Goal: Transaction & Acquisition: Purchase product/service

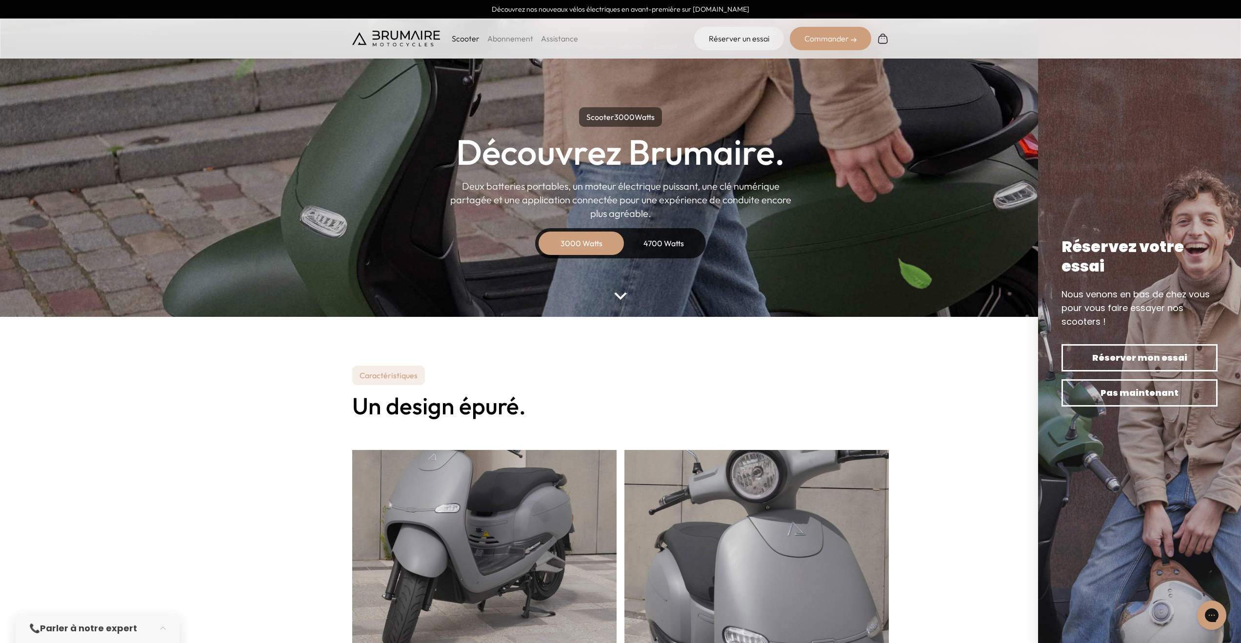
click at [463, 39] on p "Scooter" at bounding box center [466, 39] width 28 height 12
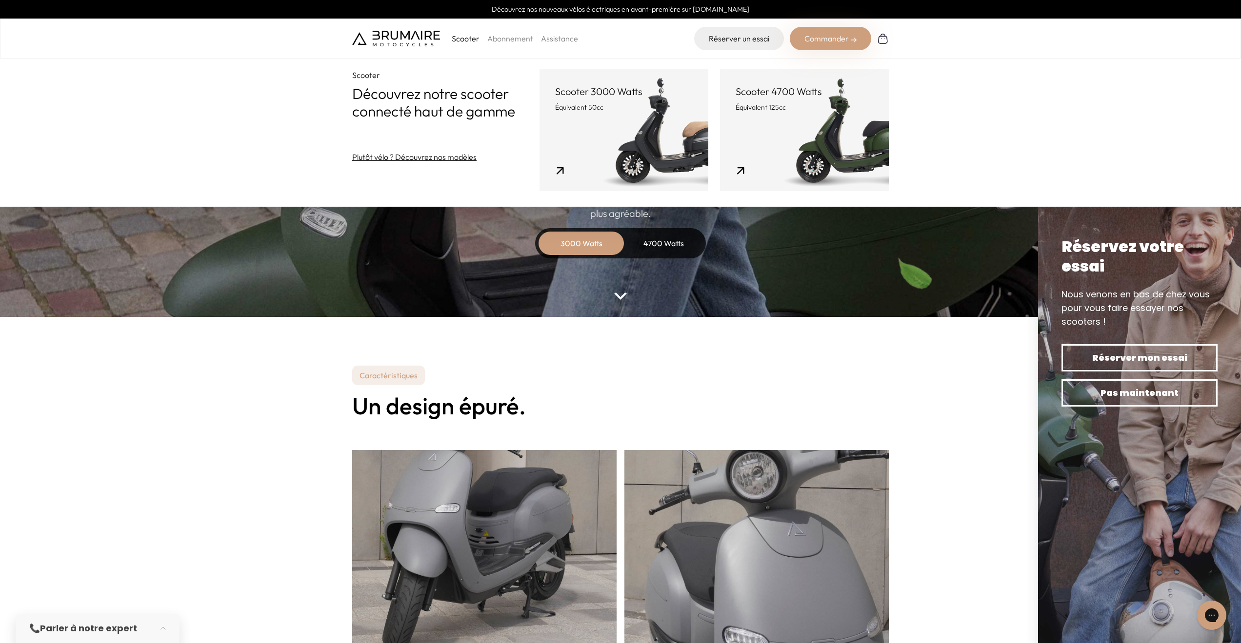
click at [196, 327] on section "Caractéristiques Un design épuré." at bounding box center [620, 607] width 1241 height 580
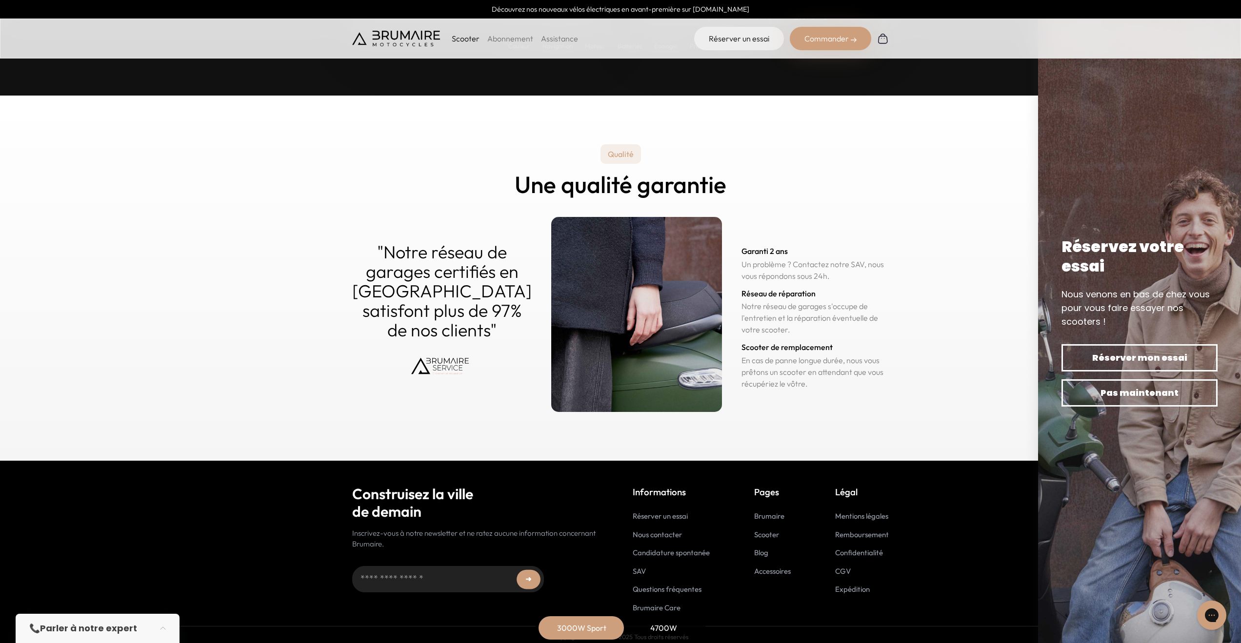
scroll to position [4606, 0]
click at [782, 567] on link "Accessoires" at bounding box center [772, 571] width 37 height 9
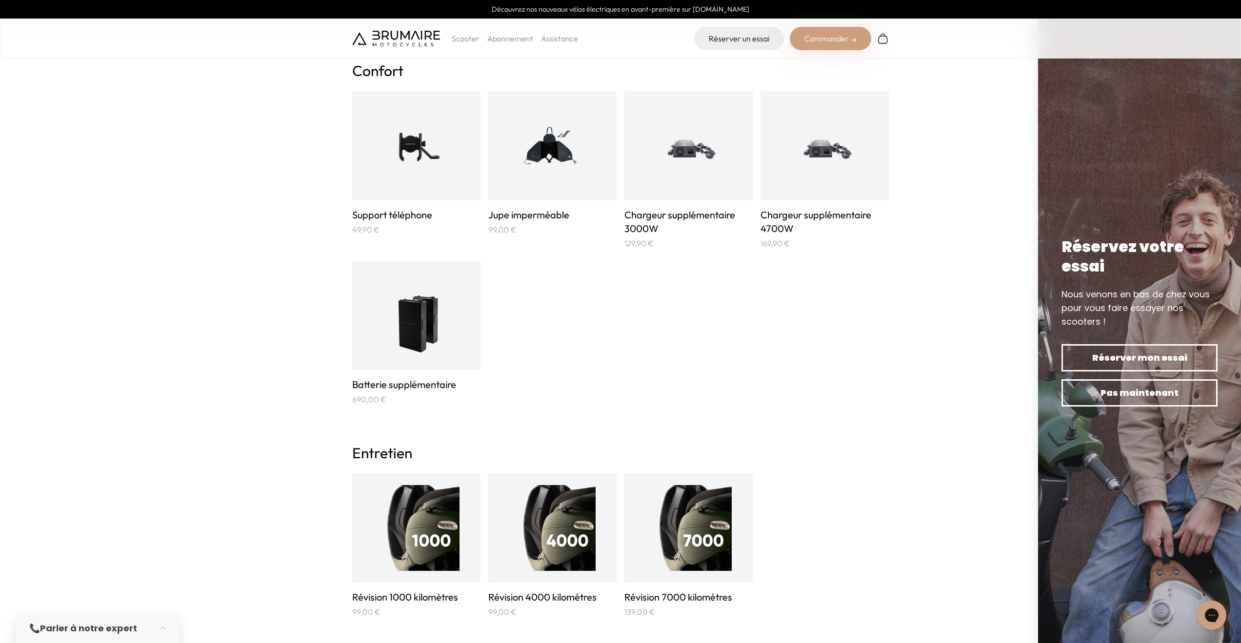
scroll to position [853, 0]
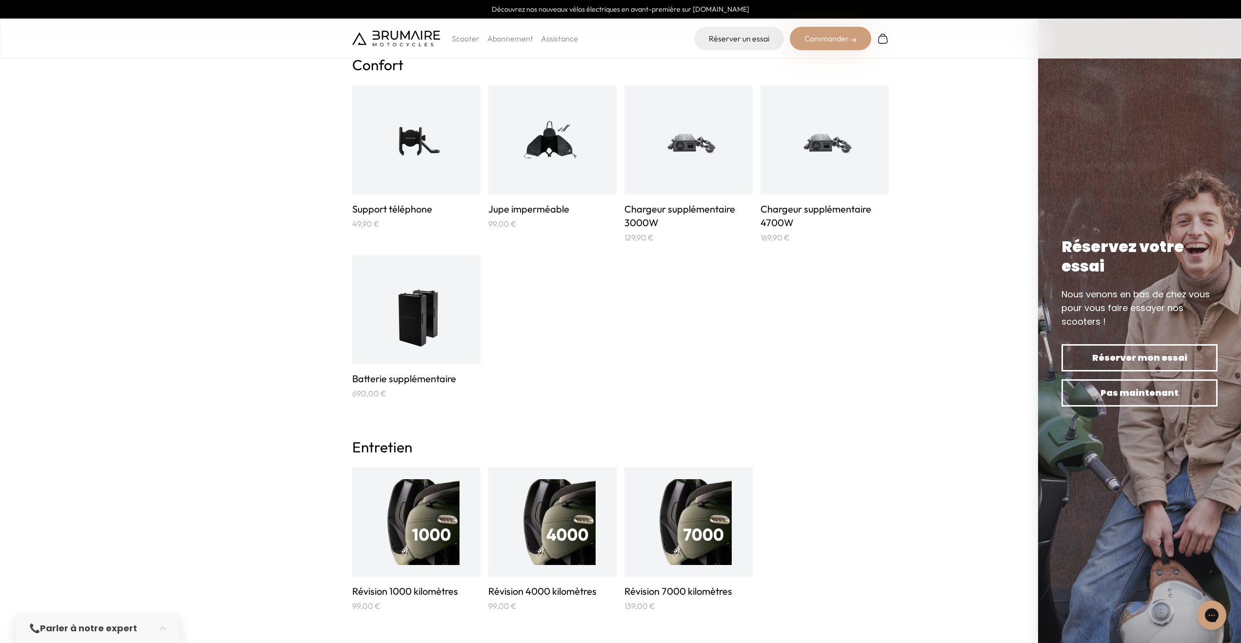
click at [443, 302] on img at bounding box center [416, 310] width 64 height 86
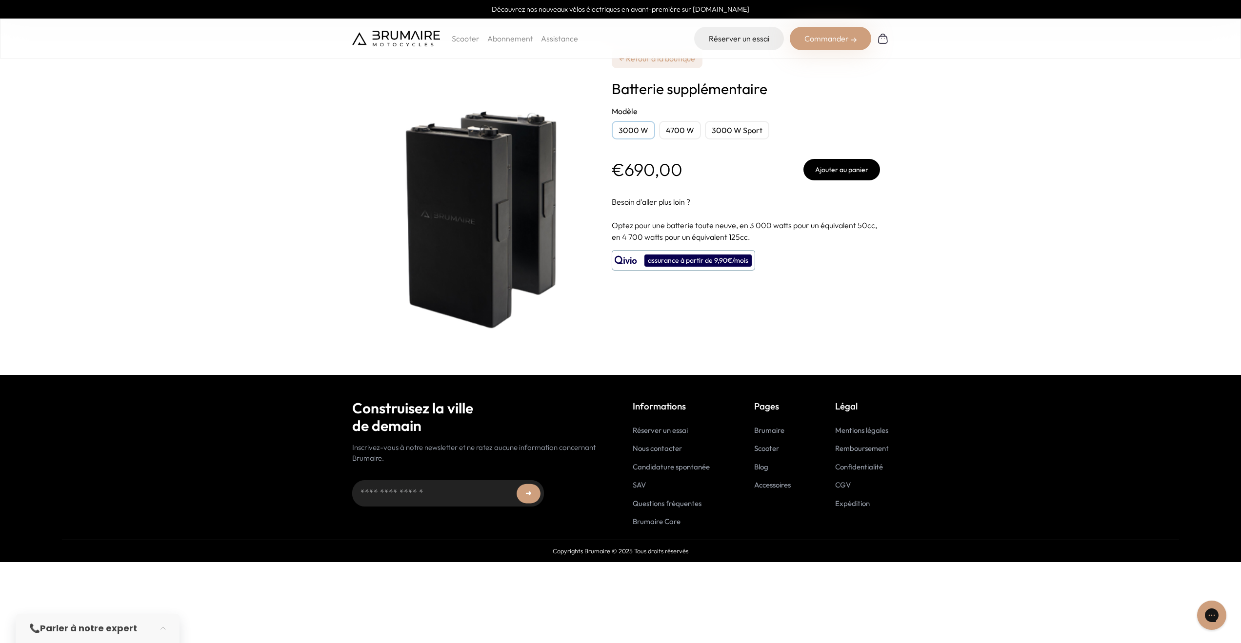
click at [678, 129] on div "4700 W" at bounding box center [680, 130] width 42 height 19
click at [741, 132] on div "3000 W Sport" at bounding box center [737, 130] width 64 height 19
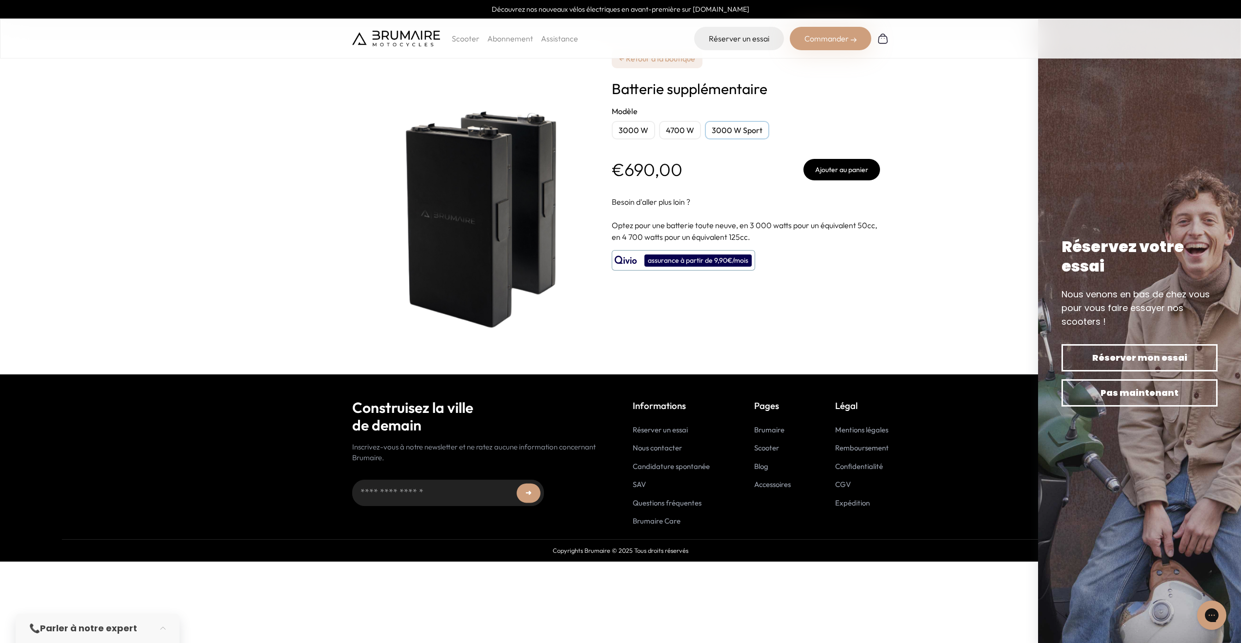
click at [673, 129] on div "4700 W" at bounding box center [680, 130] width 42 height 19
click at [633, 128] on div "3000 W" at bounding box center [633, 130] width 43 height 19
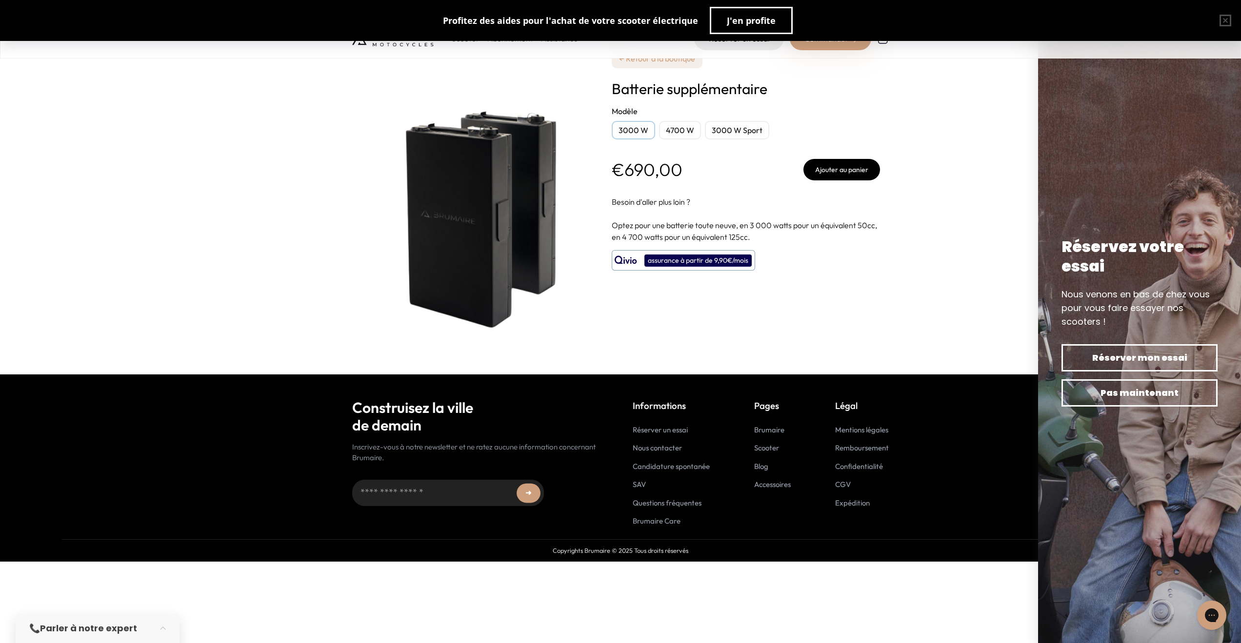
click at [687, 133] on div "4700 W" at bounding box center [680, 130] width 42 height 19
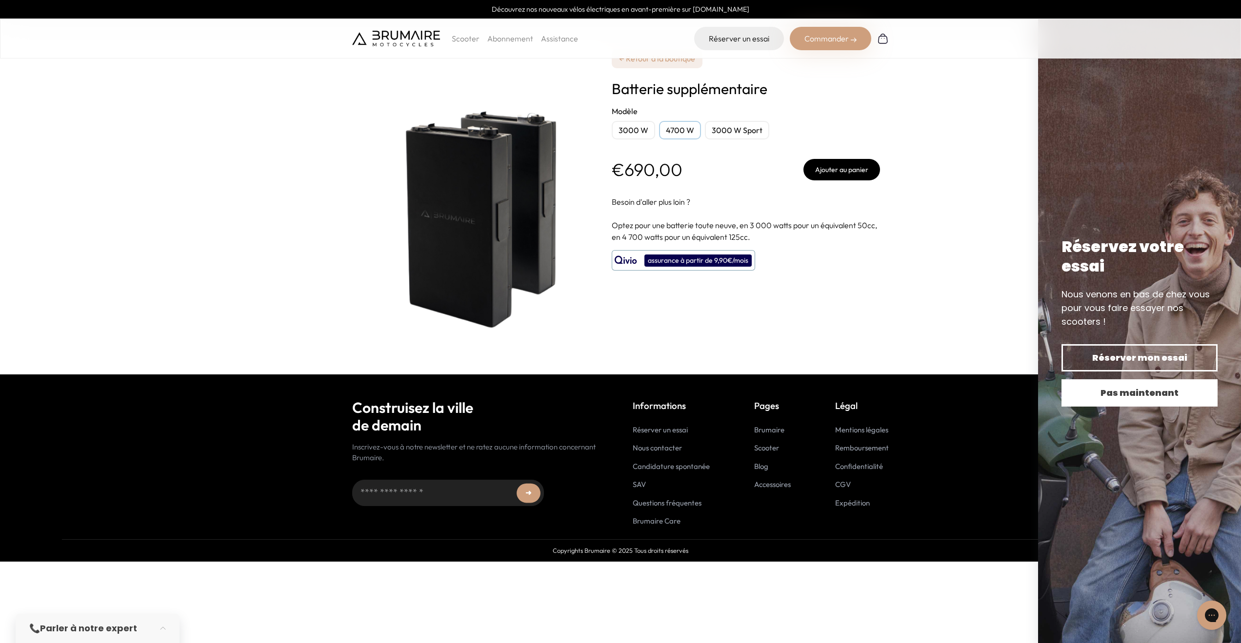
click at [1139, 402] on button "Pas maintenant" at bounding box center [1140, 393] width 156 height 27
